Goal: Check status: Check status

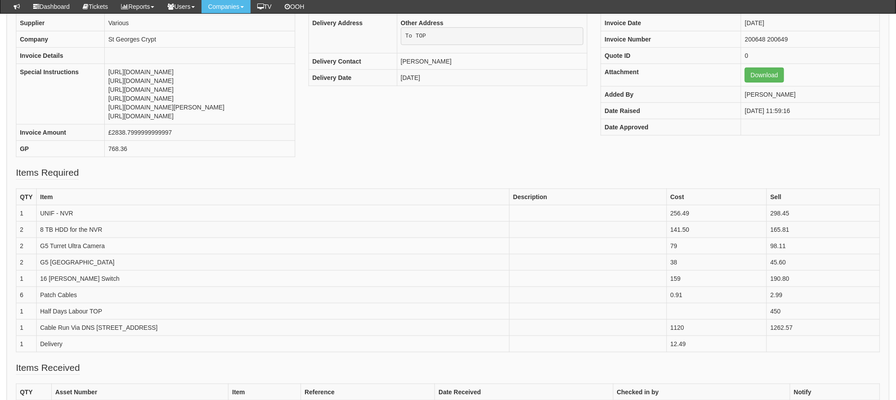
scroll to position [244, 0]
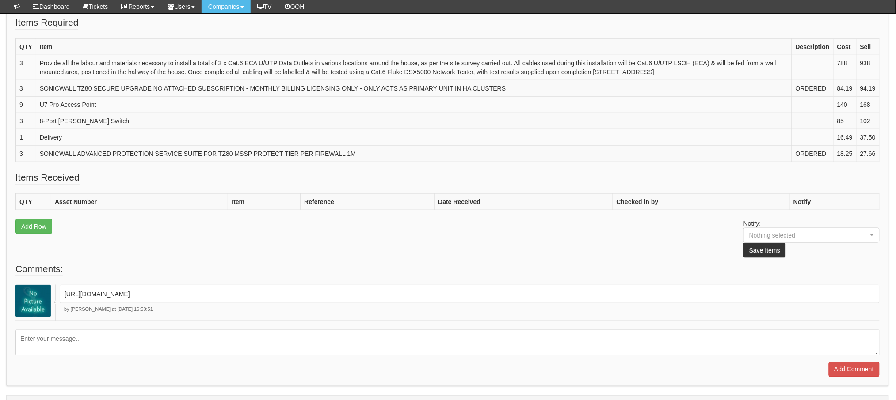
scroll to position [282, 0]
